Goal: Information Seeking & Learning: Learn about a topic

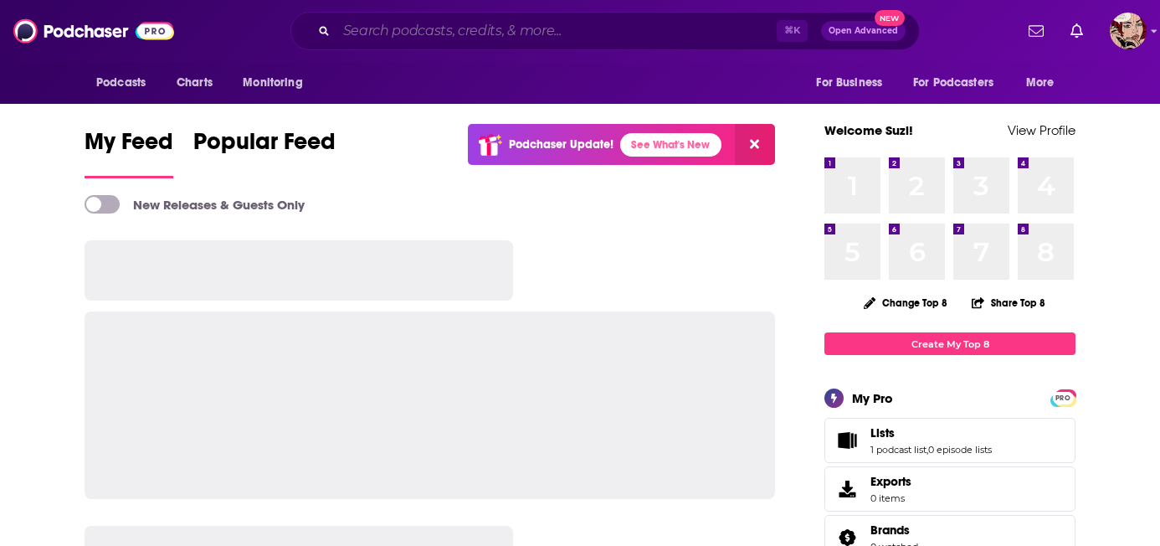
click at [527, 28] on input "Search podcasts, credits, & more..." at bounding box center [557, 31] width 440 height 27
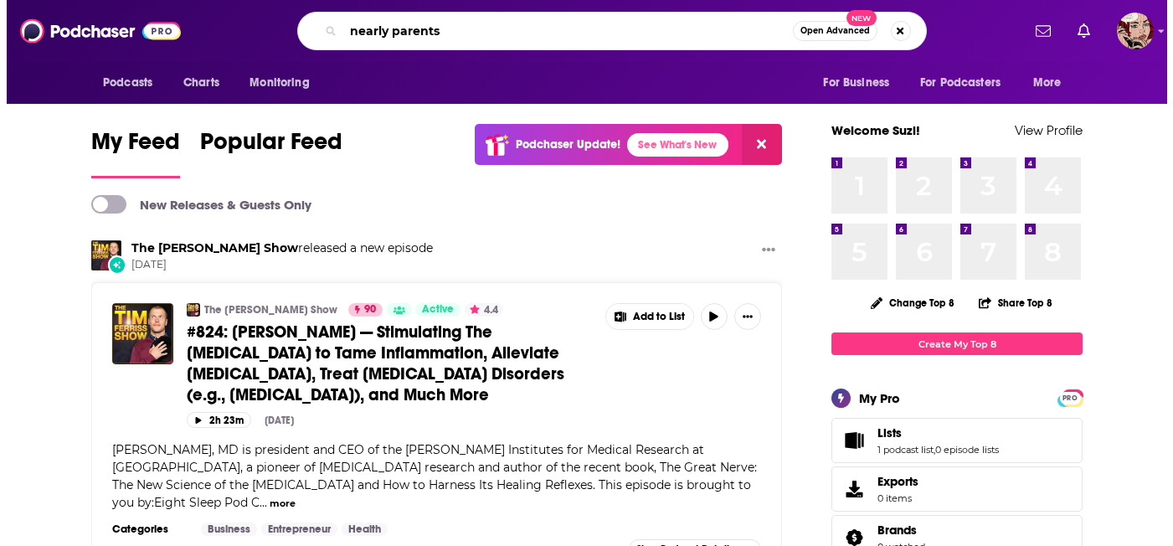
scroll to position [0, 14]
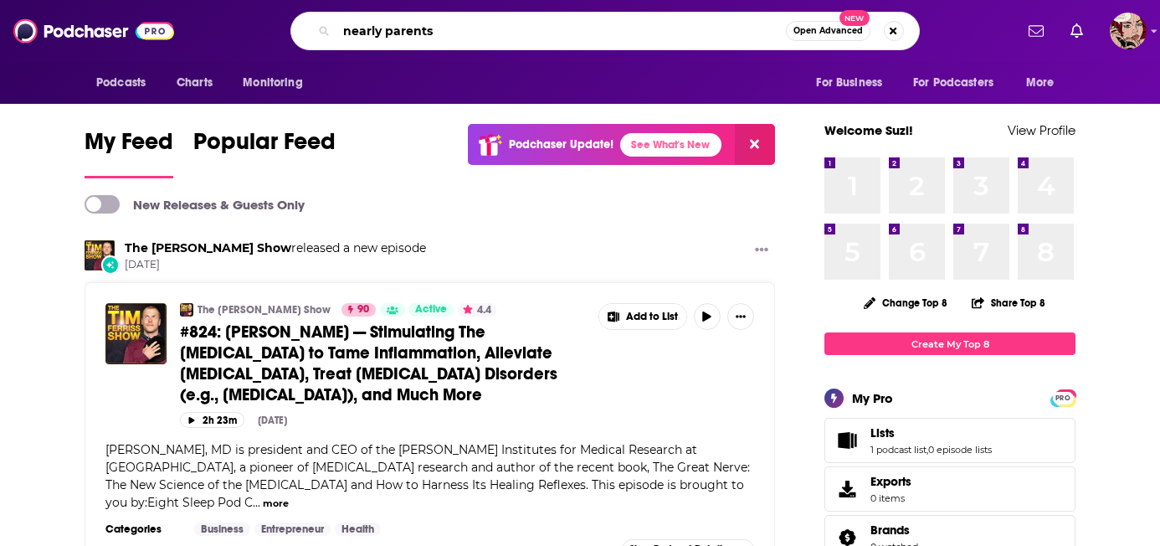
type input "nearly parents"
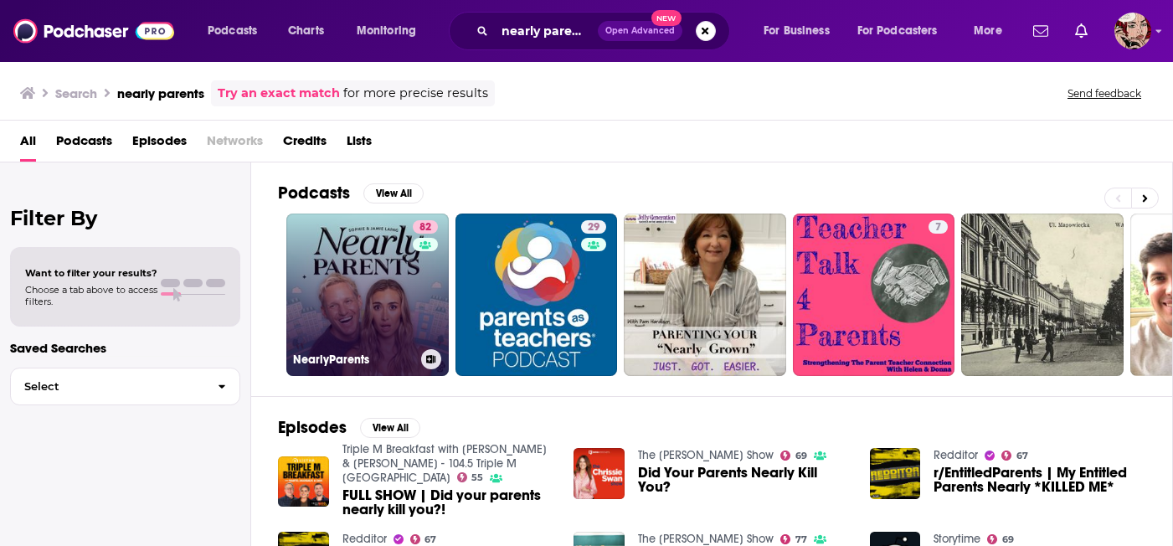
click at [418, 293] on div "82" at bounding box center [427, 284] width 29 height 129
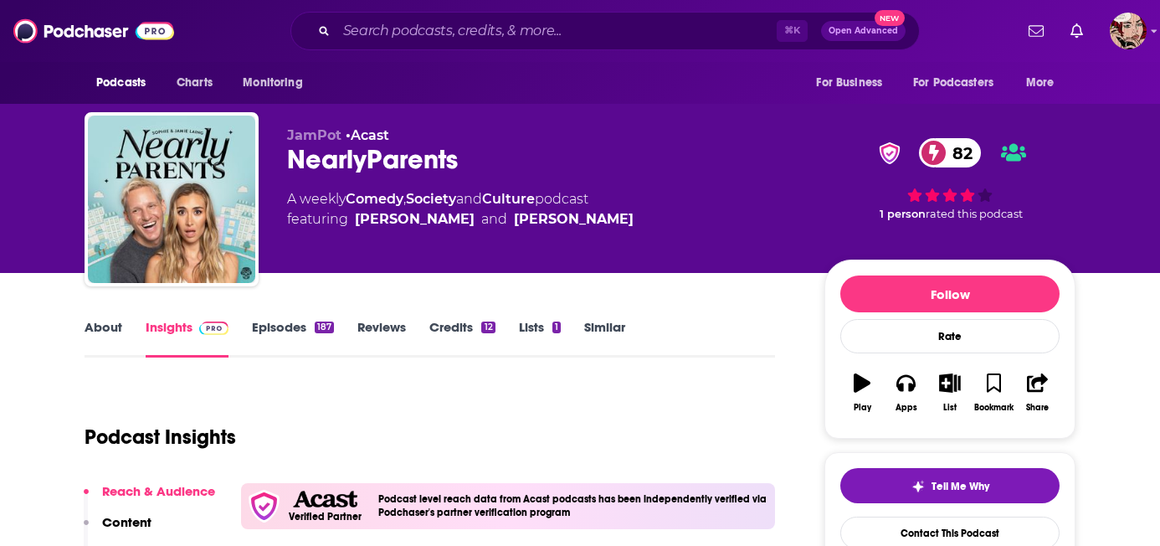
click at [0, 0] on span "Charts" at bounding box center [0, 0] width 0 height 0
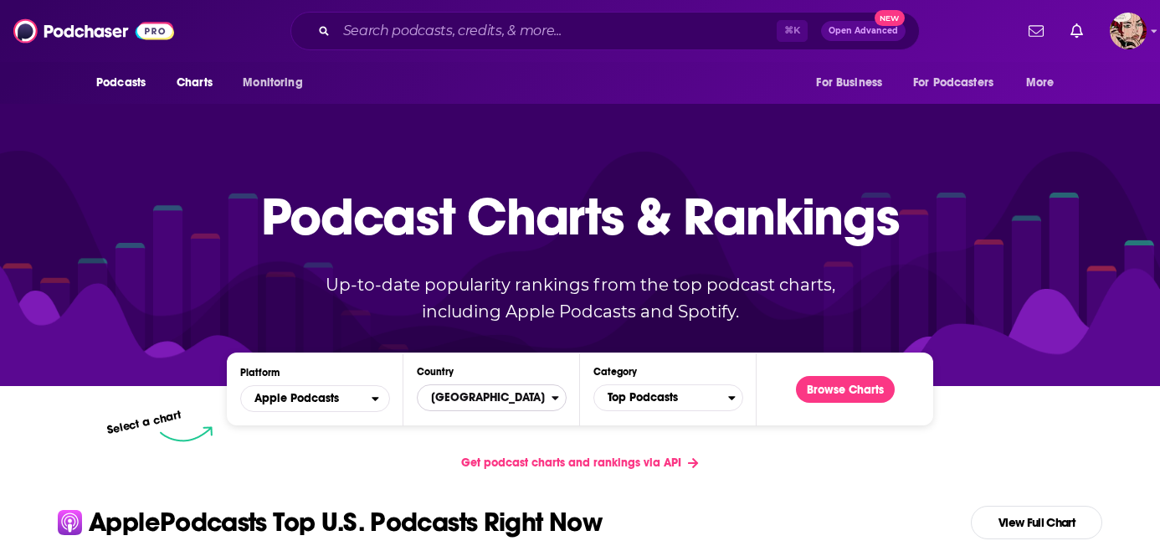
click at [491, 383] on span "[GEOGRAPHIC_DATA]" at bounding box center [485, 397] width 134 height 28
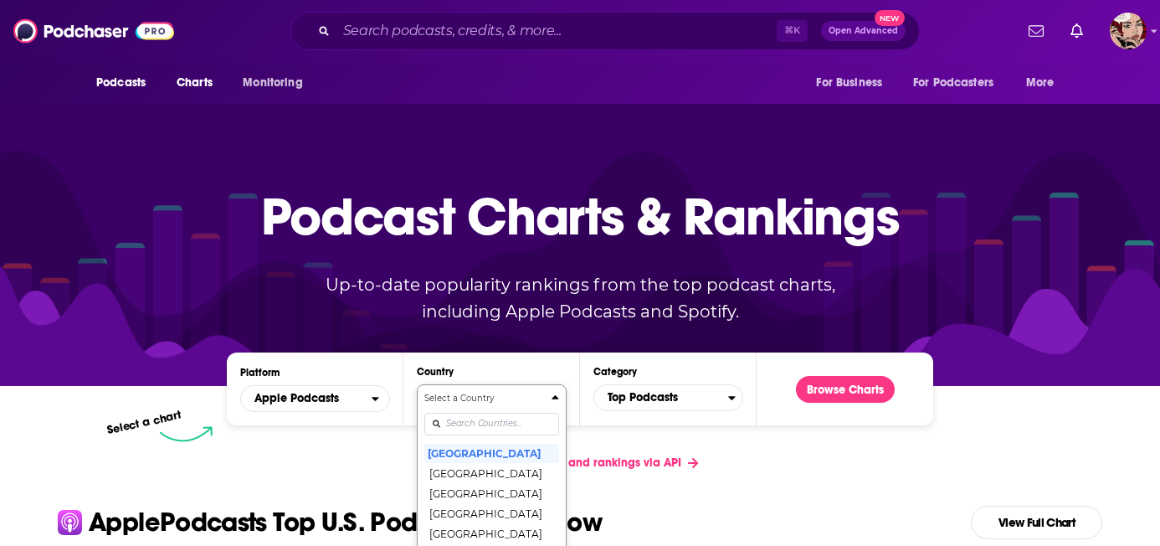
scroll to position [111, 0]
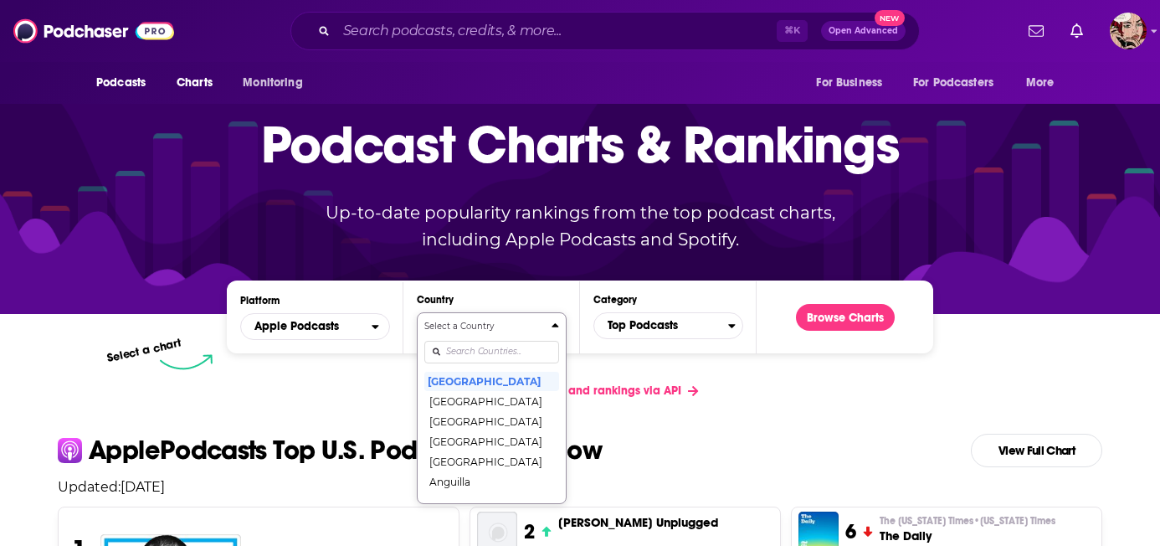
click at [482, 381] on div "Select a Country [GEOGRAPHIC_DATA] [GEOGRAPHIC_DATA] [GEOGRAPHIC_DATA] [GEOGRAP…" at bounding box center [491, 408] width 135 height 177
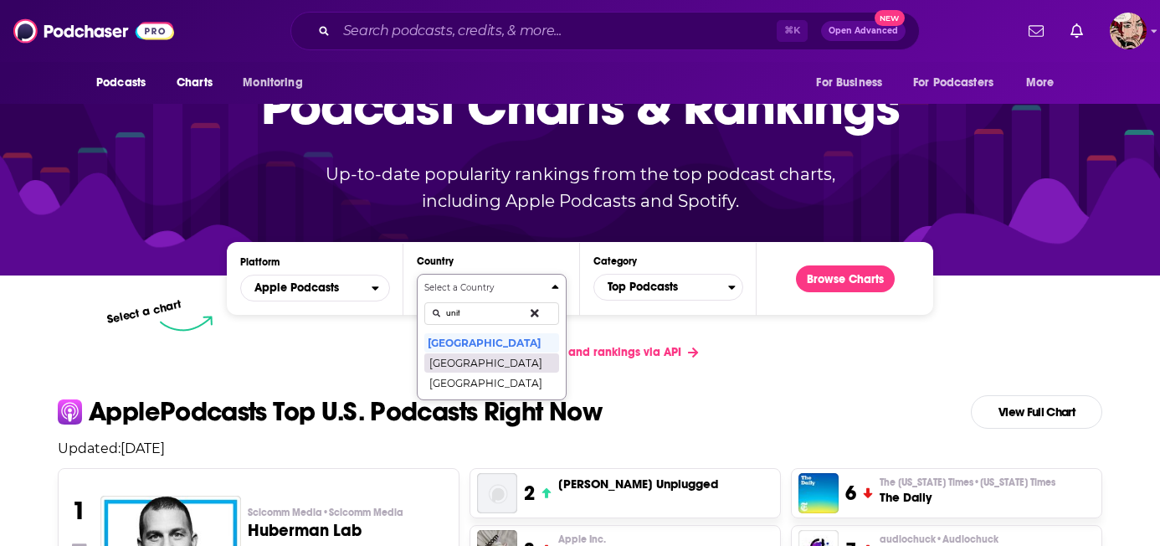
type input "unit"
click at [506, 352] on button "[GEOGRAPHIC_DATA]" at bounding box center [491, 362] width 135 height 20
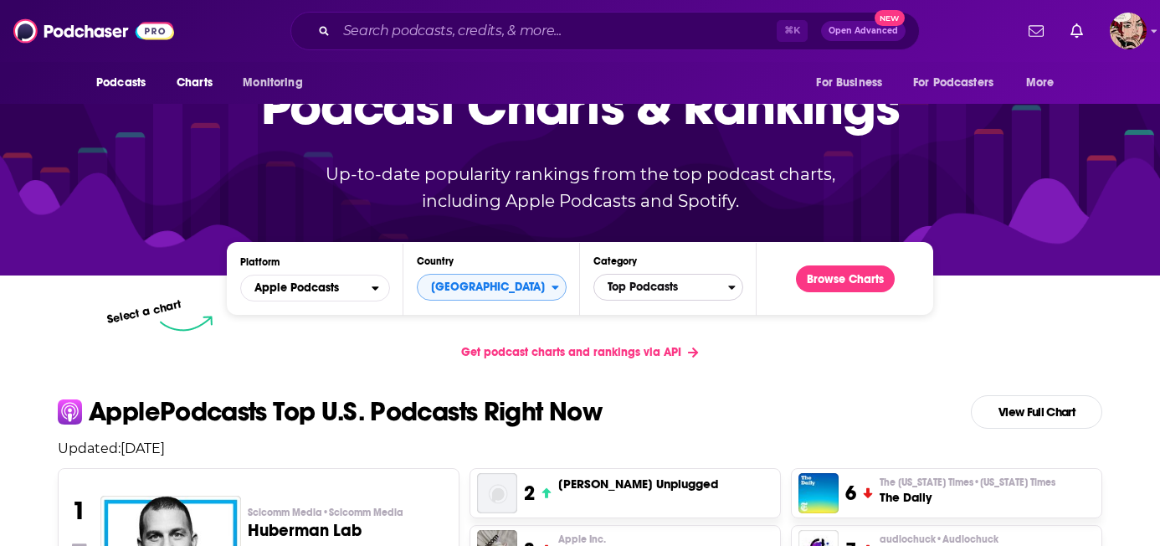
click at [646, 273] on span "Top Podcasts" at bounding box center [661, 287] width 134 height 28
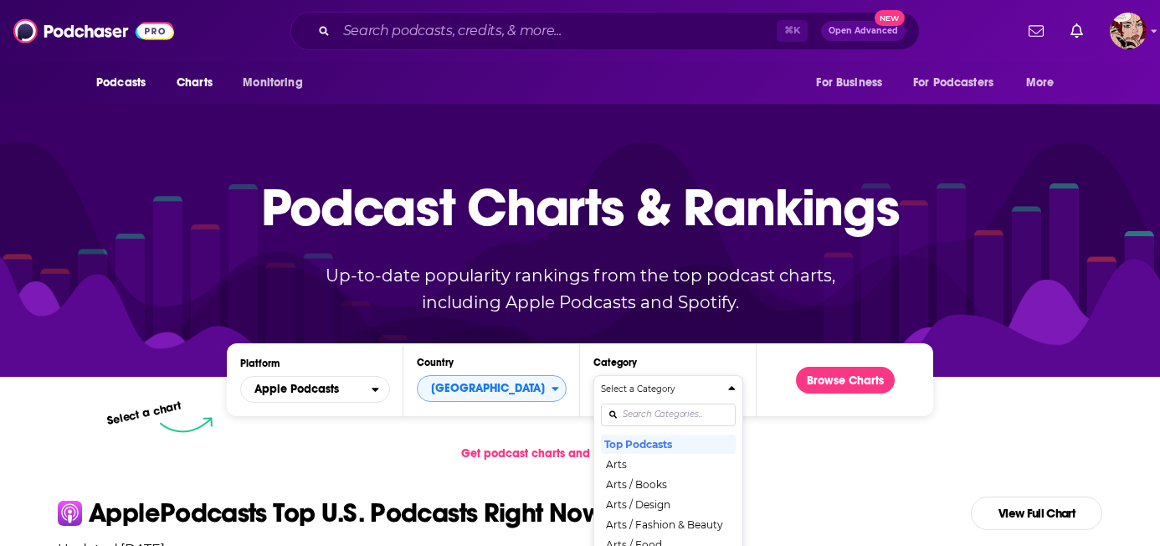
scroll to position [0, 0]
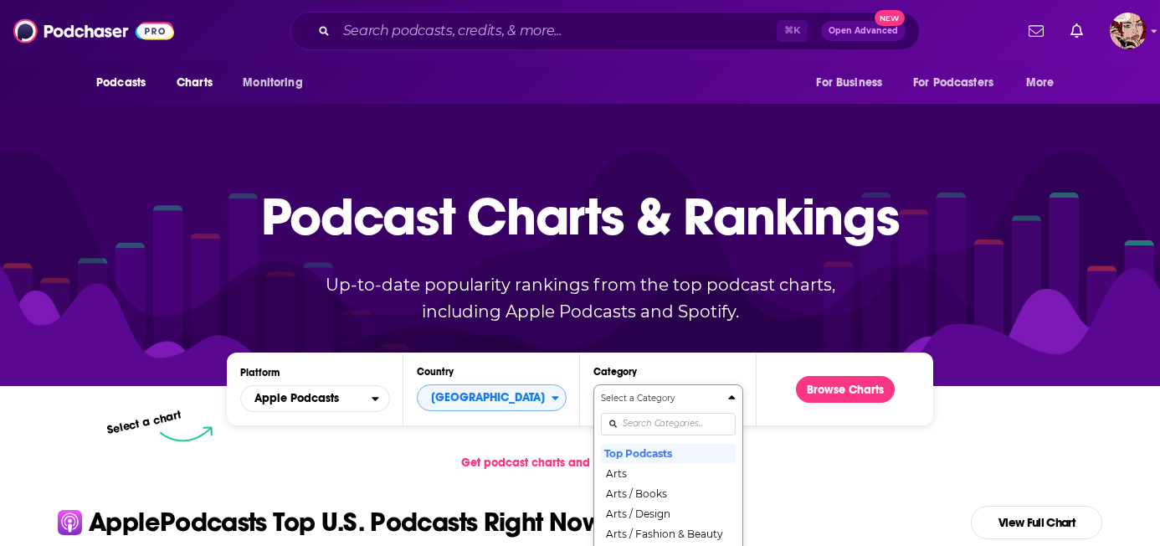
click at [660, 392] on div "Select a Category Top Podcasts Arts Arts / Books Arts / Design Arts / Fashion &…" at bounding box center [668, 480] width 135 height 177
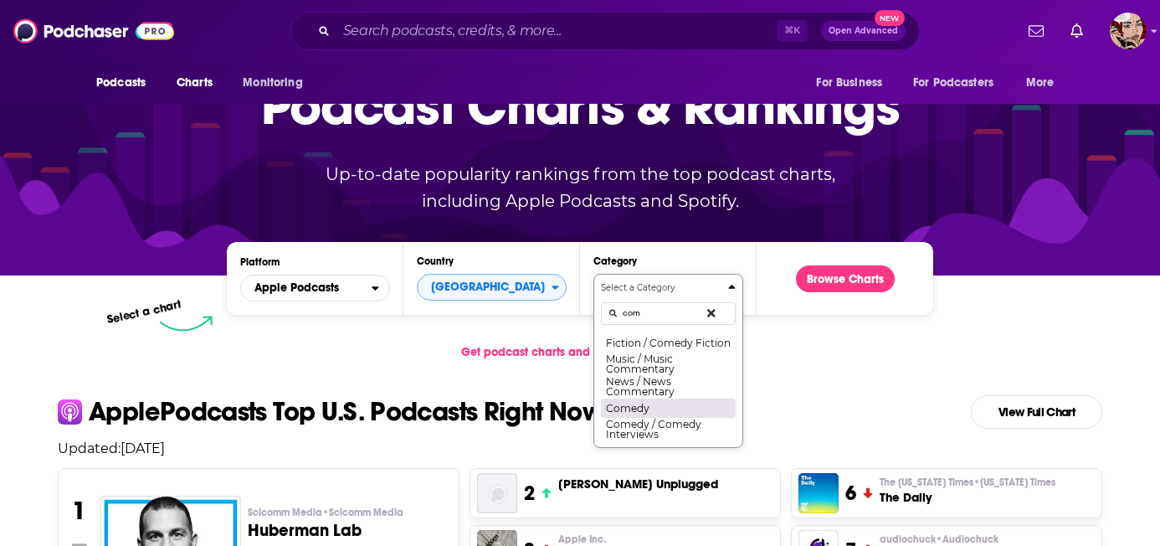
type input "com"
click at [670, 398] on button "Comedy" at bounding box center [668, 408] width 135 height 20
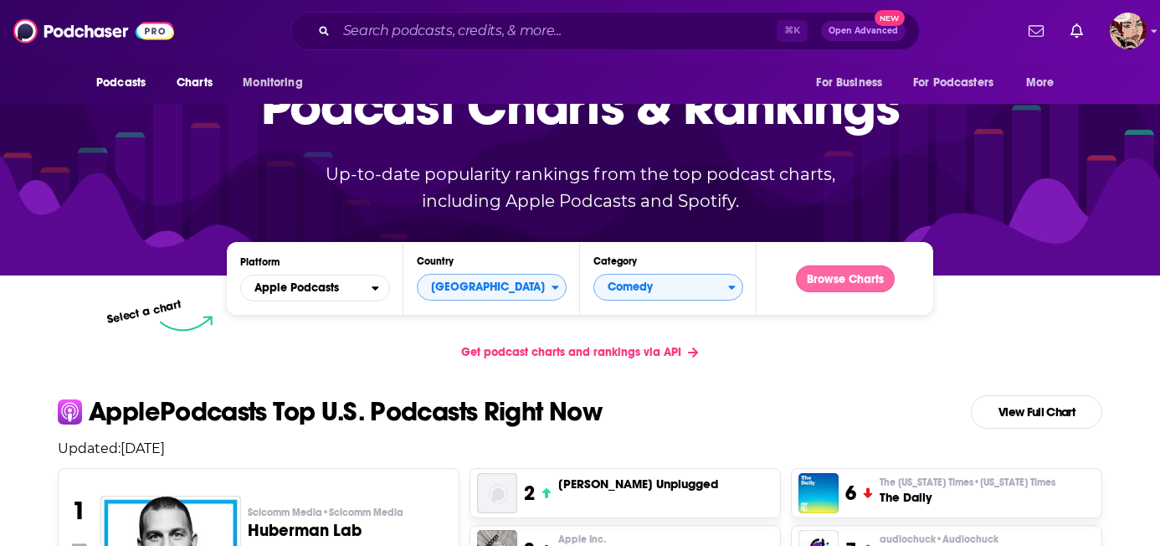
click at [845, 265] on button "Browse Charts" at bounding box center [845, 278] width 99 height 27
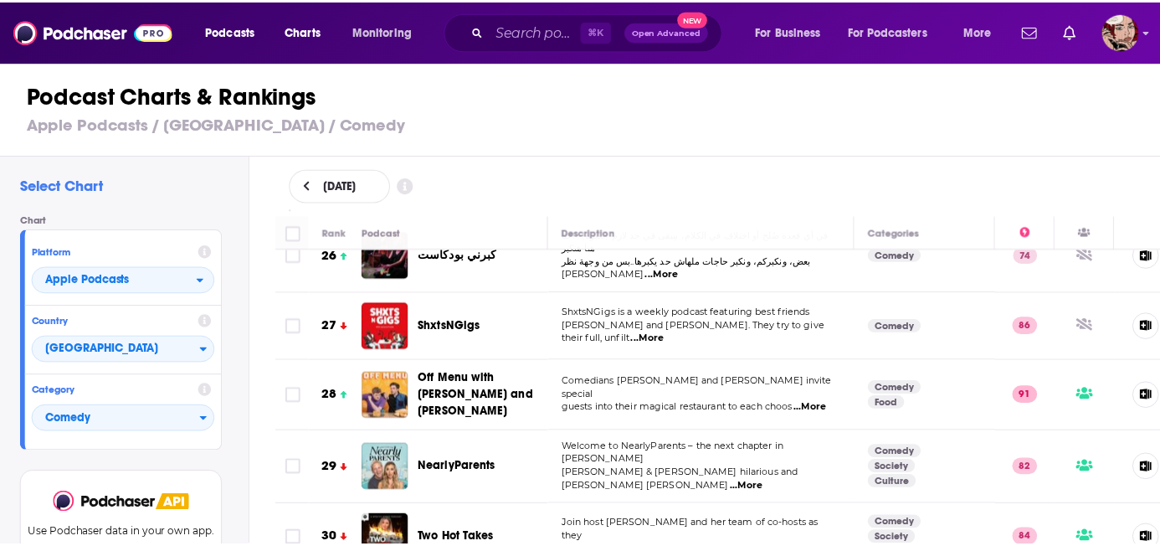
scroll to position [1758, 0]
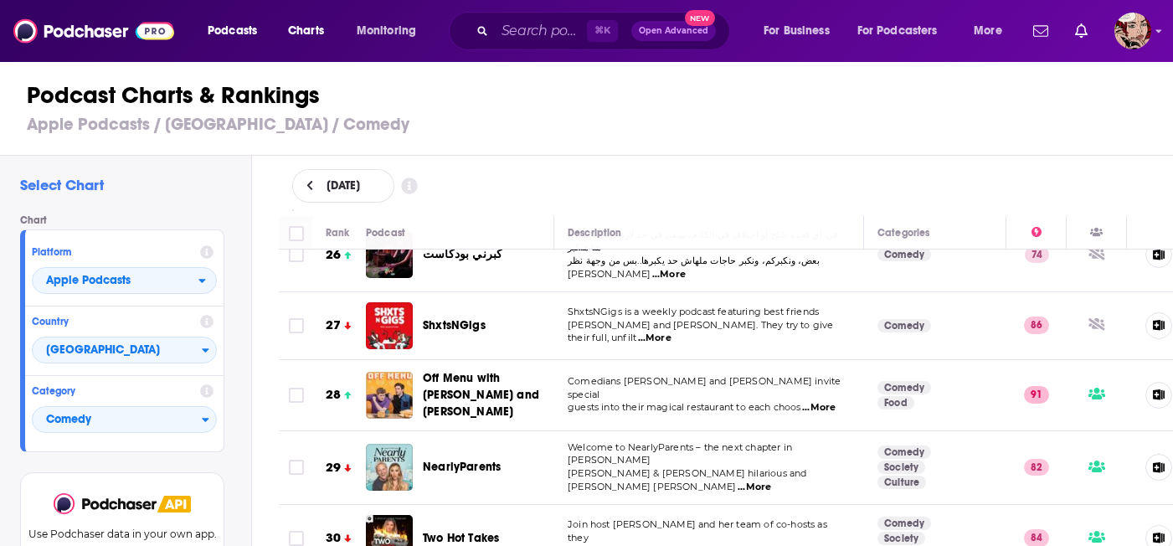
click at [457, 437] on div "Podcasts Charts Monitoring ⌘ K Open Advanced New For Business For Podcasters Mo…" at bounding box center [586, 273] width 1173 height 546
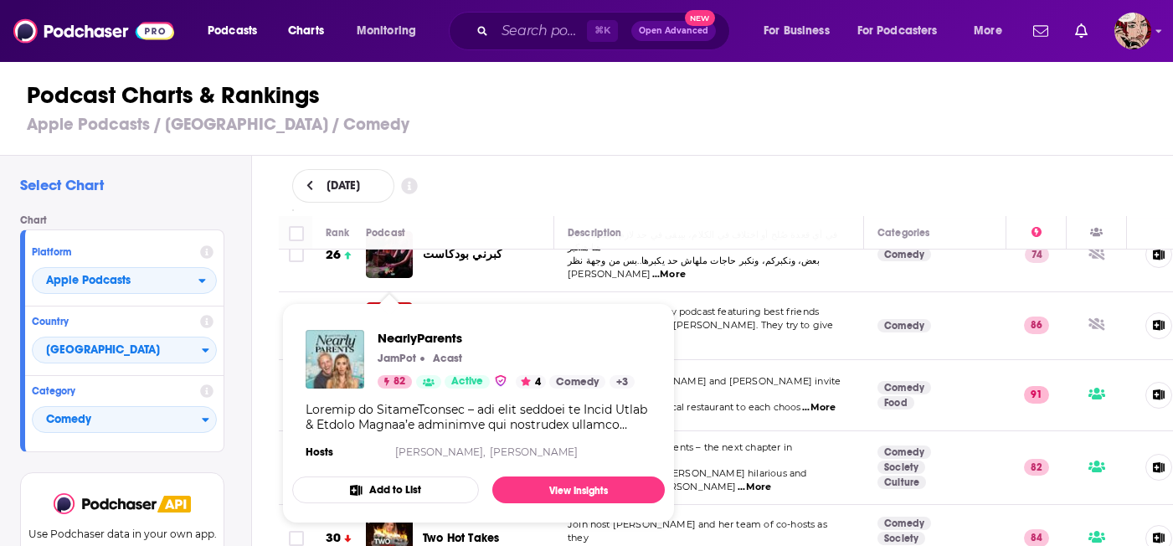
drag, startPoint x: 457, startPoint y: 437, endPoint x: 394, endPoint y: 445, distance: 63.2
click at [394, 445] on section "Hosts [PERSON_NAME], [PERSON_NAME]" at bounding box center [479, 451] width 346 height 13
click at [421, 337] on span "NearlyParents" at bounding box center [506, 338] width 257 height 16
